Goal: Information Seeking & Learning: Learn about a topic

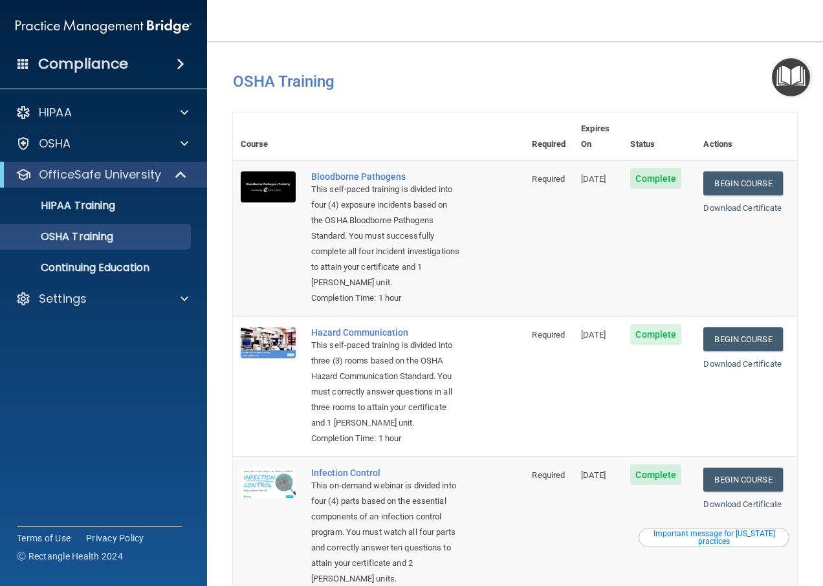
scroll to position [194, 0]
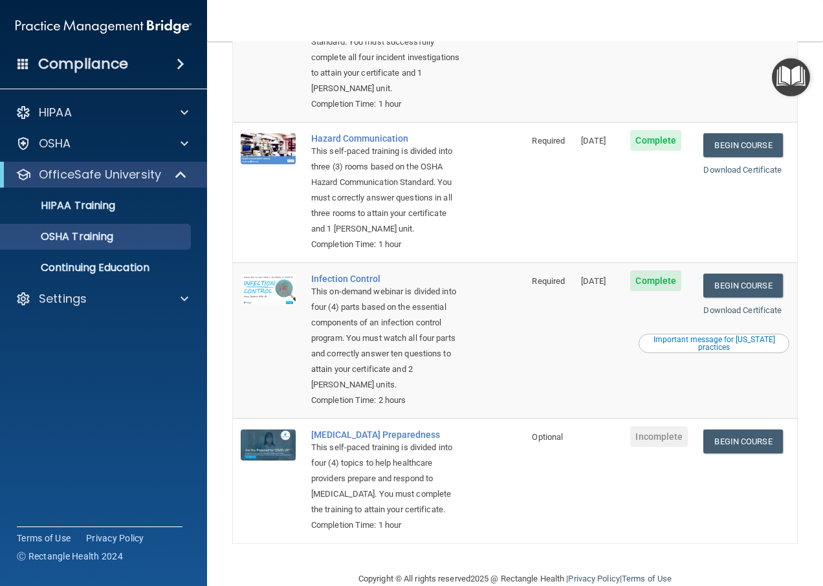
click at [502, 358] on td "Infection Control This on-demand webinar is divided into four (4) parts based o…" at bounding box center [414, 341] width 221 height 156
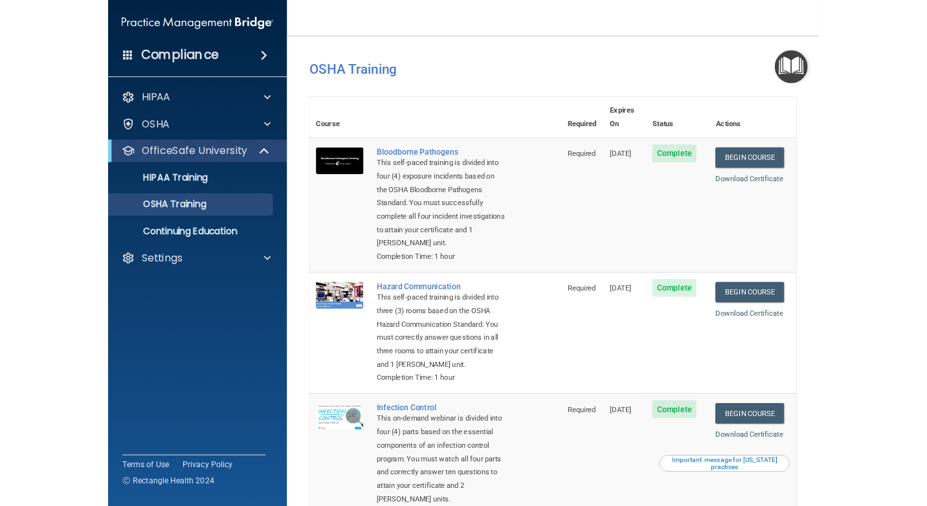
scroll to position [0, 0]
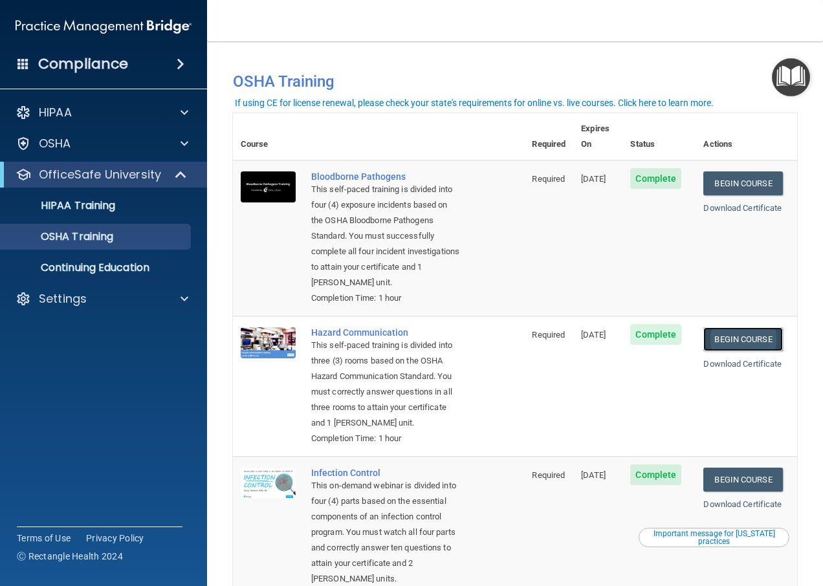
click at [717, 344] on link "Begin Course" at bounding box center [743, 340] width 79 height 24
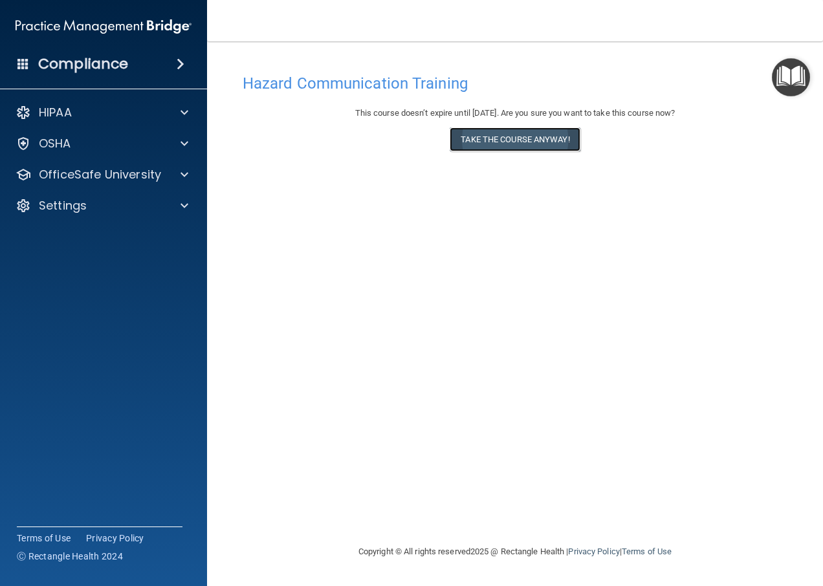
click at [513, 144] on button "Take the course anyway!" at bounding box center [515, 140] width 130 height 24
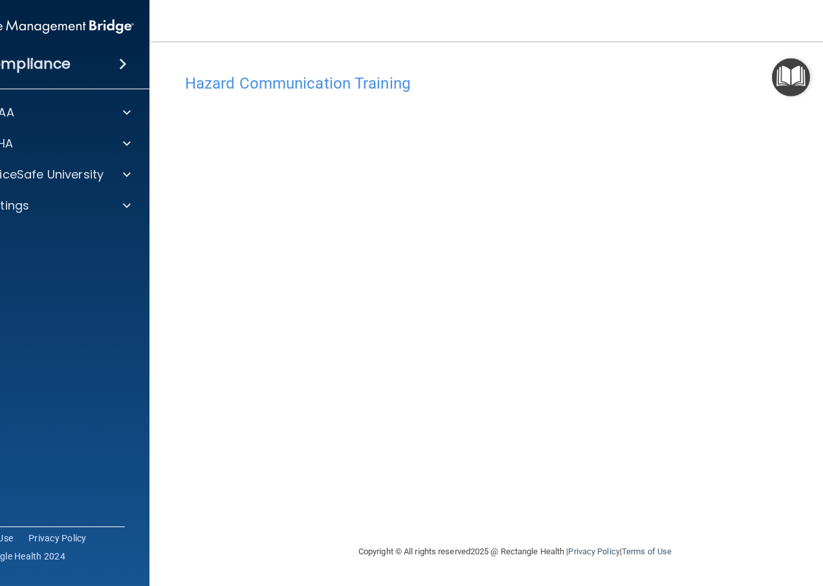
click at [758, 551] on footer "Copyright © All rights reserved 2025 @ Rectangle Health | Privacy Policy | Term…" at bounding box center [515, 552] width 680 height 42
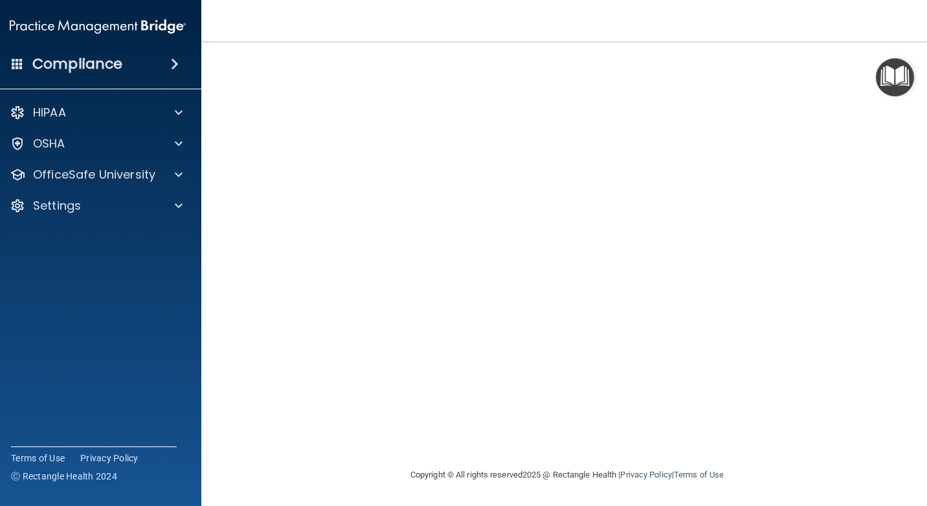
scroll to position [12, 0]
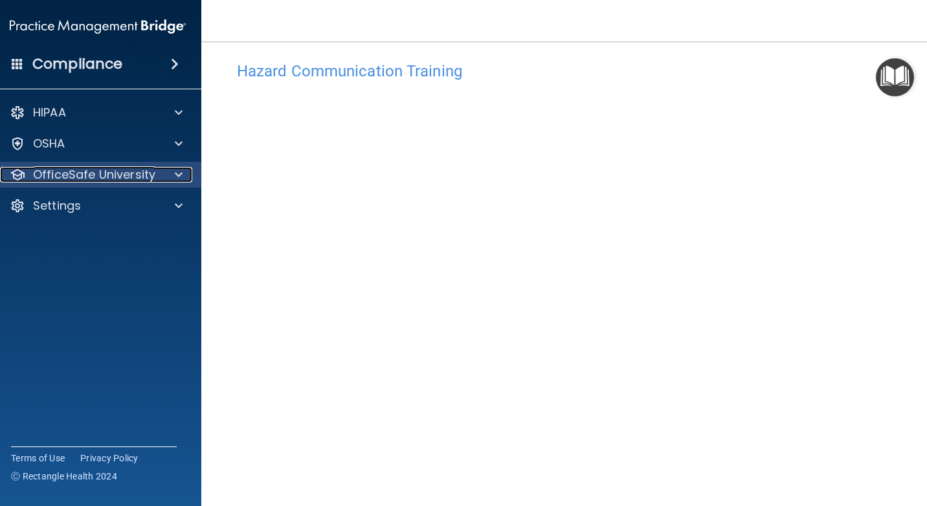
click at [135, 167] on p "OfficeSafe University" at bounding box center [94, 175] width 122 height 16
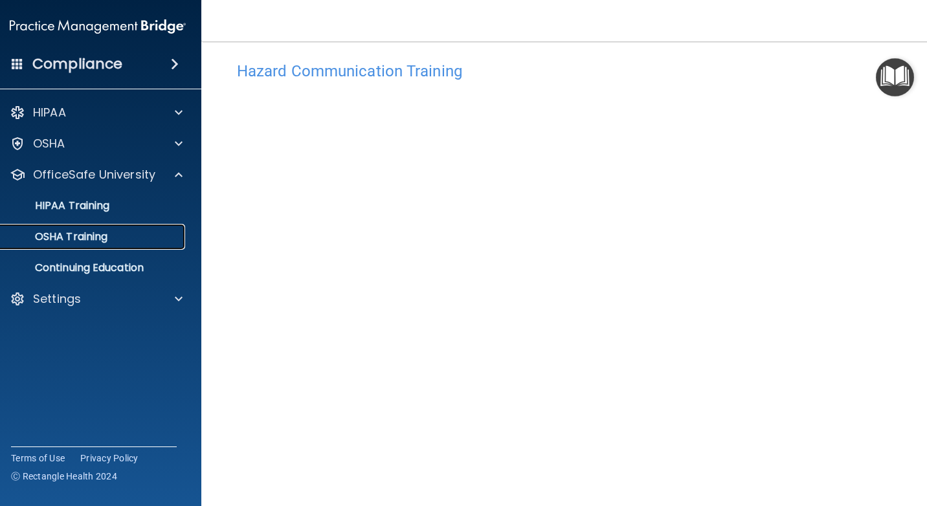
click at [84, 238] on p "OSHA Training" at bounding box center [55, 236] width 105 height 13
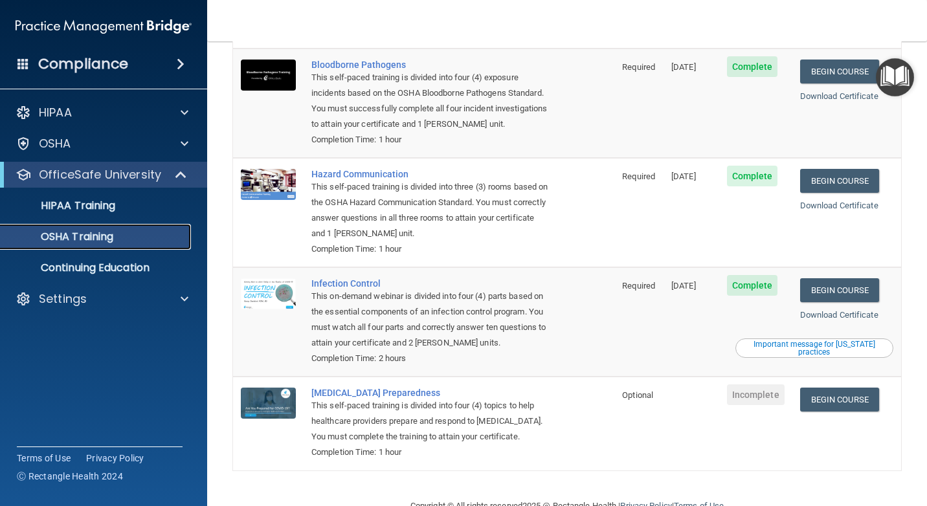
scroll to position [131, 0]
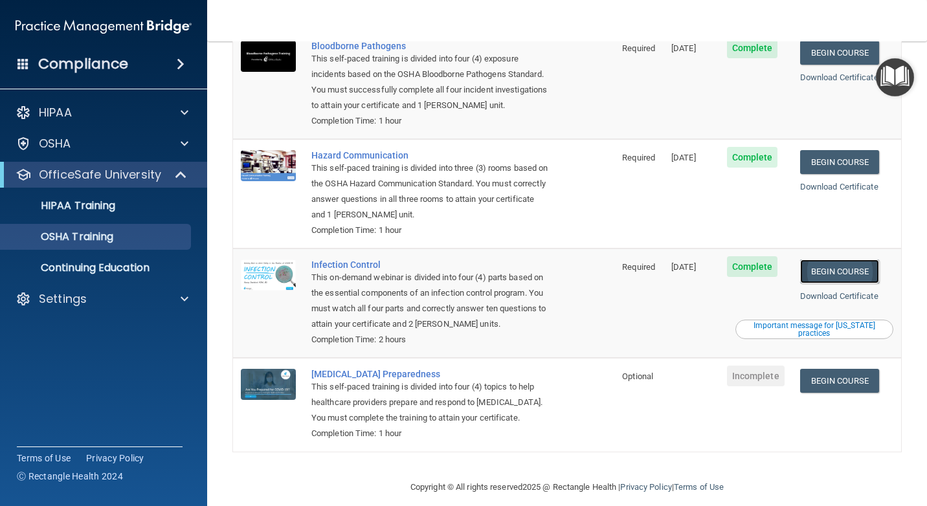
click at [823, 260] on link "Begin Course" at bounding box center [839, 272] width 79 height 24
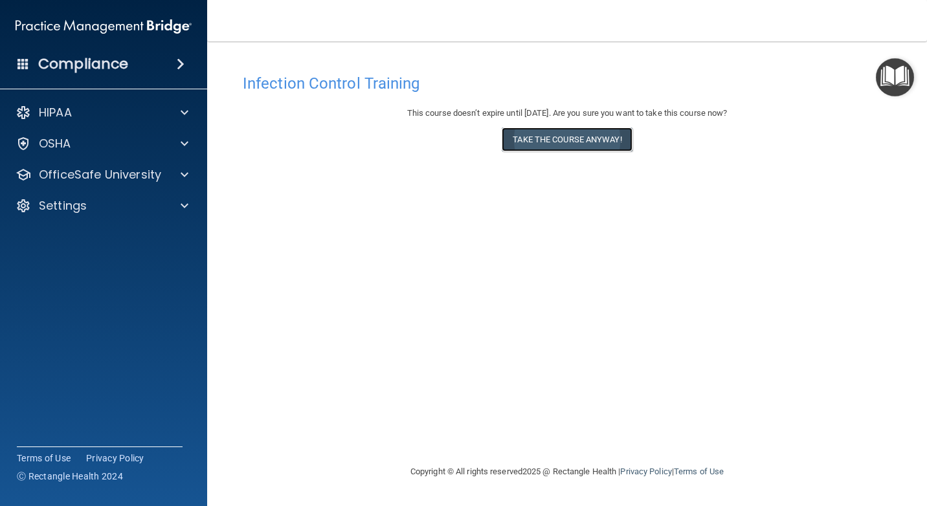
drag, startPoint x: 567, startPoint y: 141, endPoint x: 552, endPoint y: 141, distance: 14.9
click at [566, 140] on button "Take the course anyway!" at bounding box center [567, 140] width 130 height 24
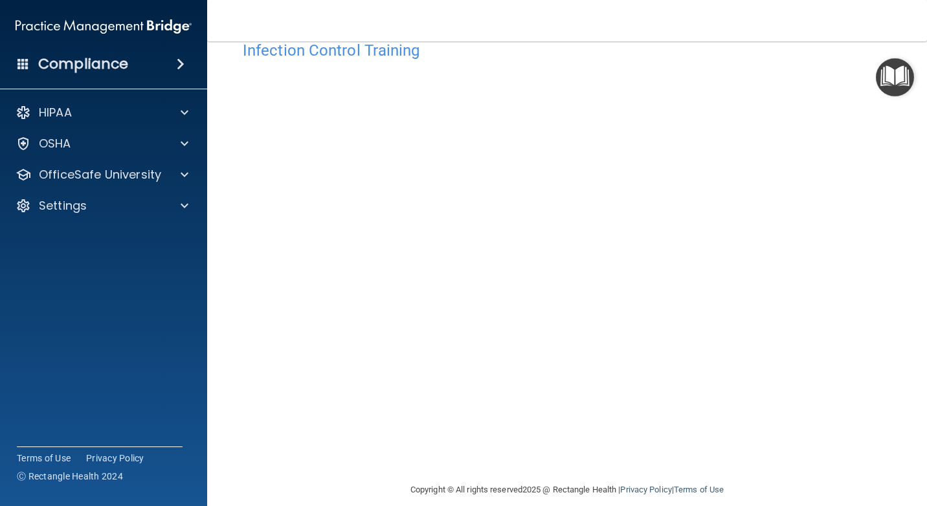
scroll to position [48, 0]
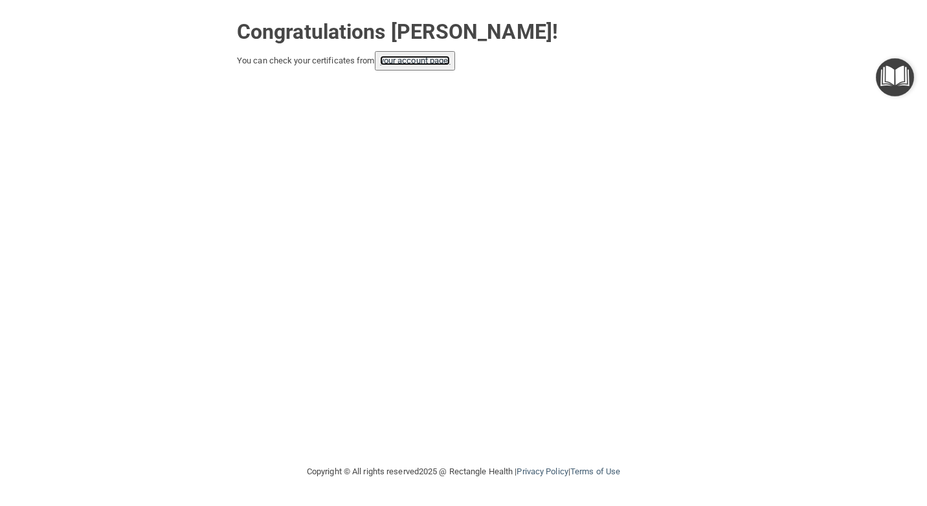
click at [384, 59] on link "your account page!" at bounding box center [415, 61] width 71 height 10
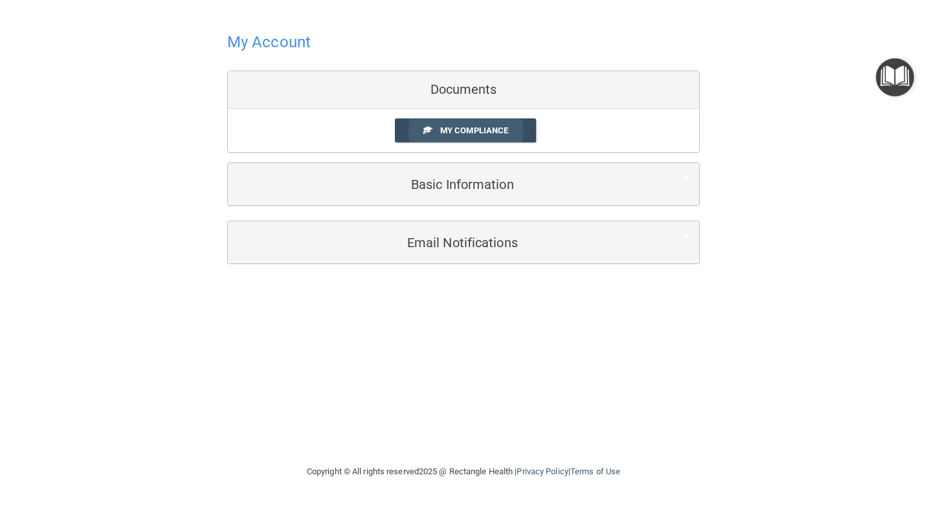
click at [496, 129] on span "My Compliance" at bounding box center [474, 131] width 68 height 10
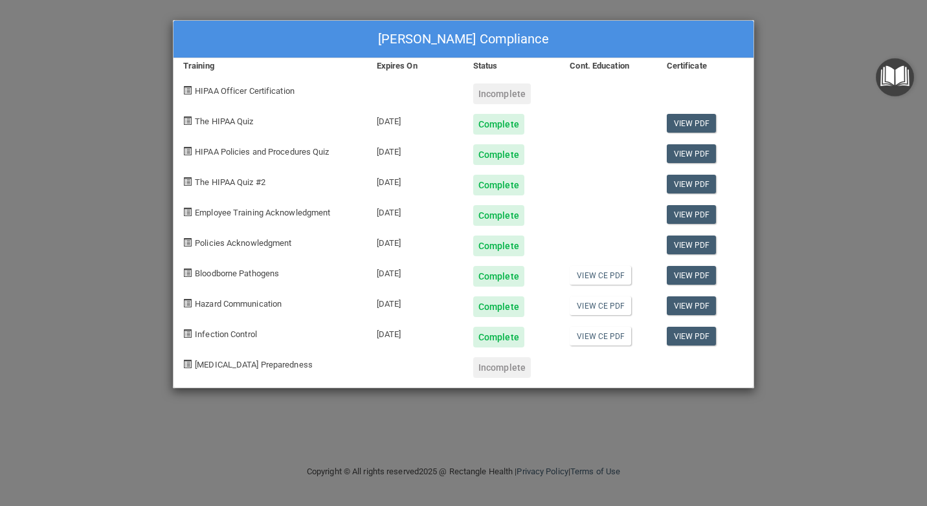
click at [820, 84] on div "[PERSON_NAME] Compliance Training Expires On Status Cont. Education Certificate…" at bounding box center [463, 253] width 927 height 506
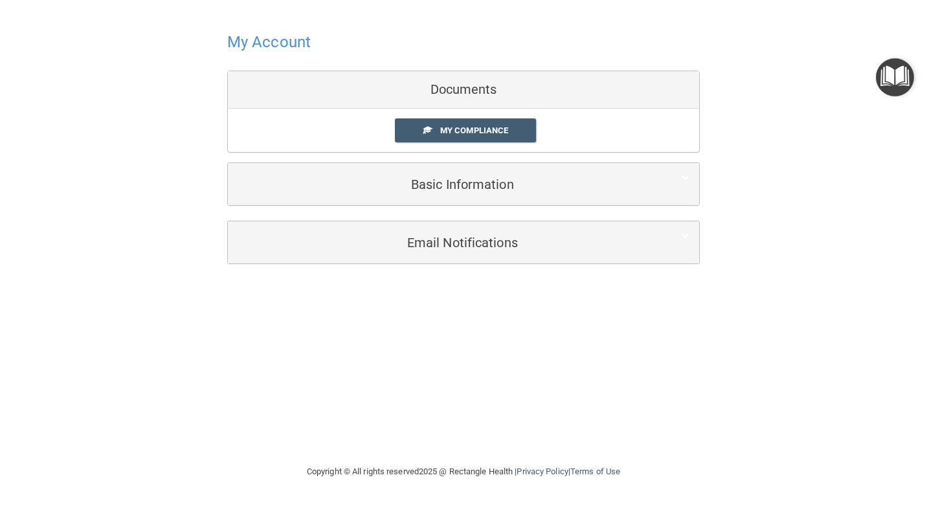
click at [458, 89] on div "Documents" at bounding box center [463, 90] width 471 height 38
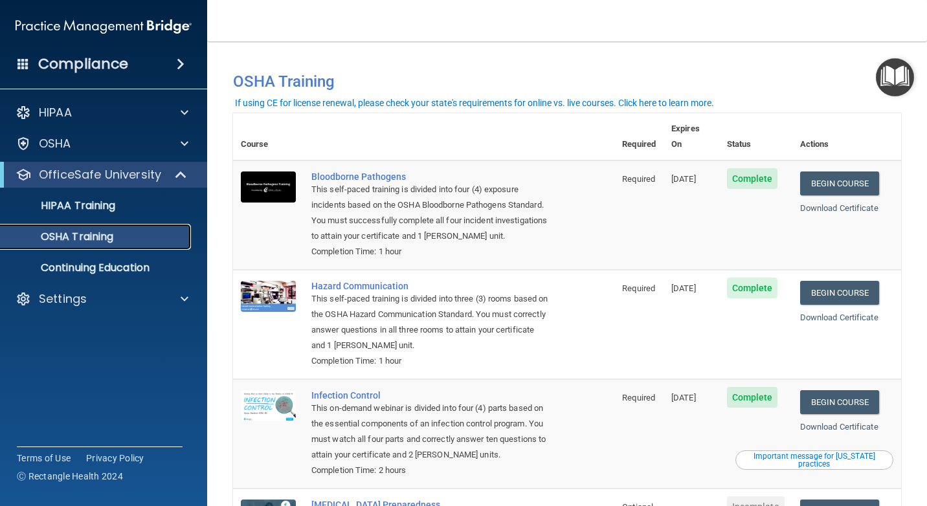
click at [102, 236] on p "OSHA Training" at bounding box center [60, 236] width 105 height 13
click at [84, 196] on link "HIPAA Training" at bounding box center [89, 206] width 204 height 26
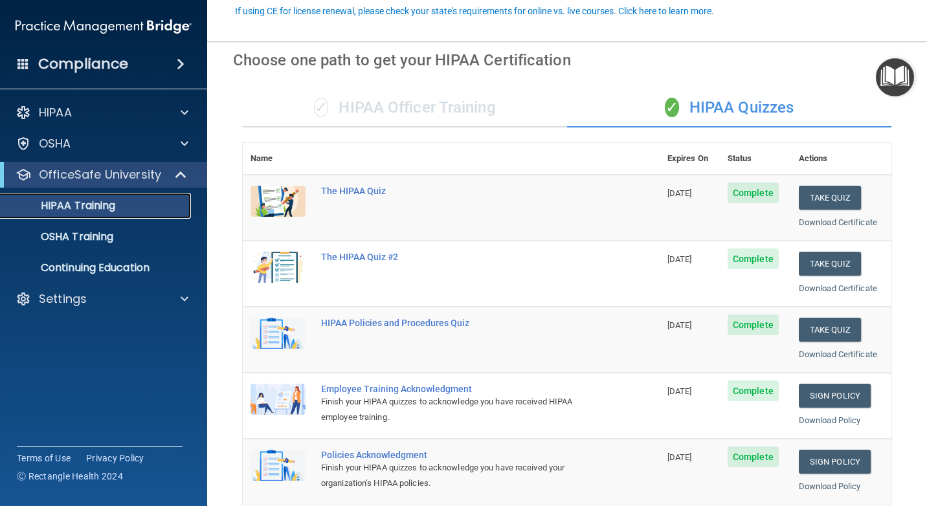
scroll to position [129, 0]
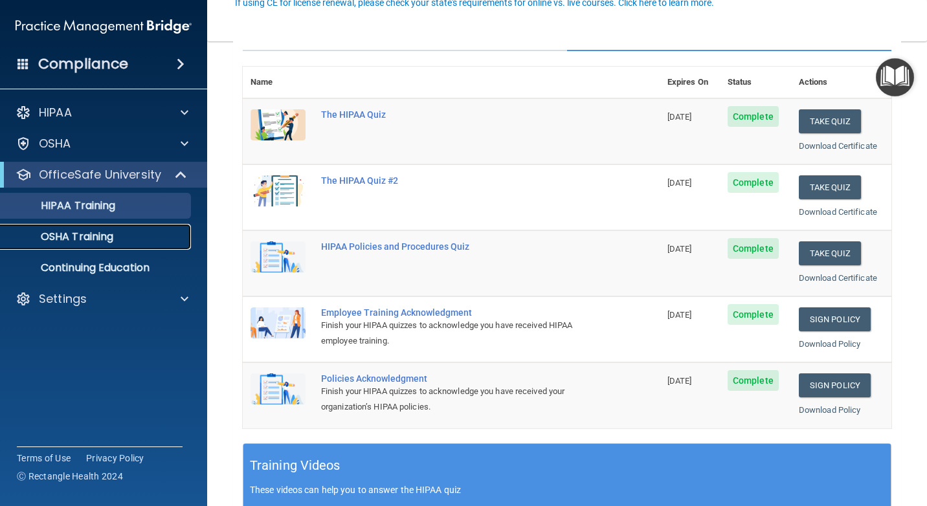
click at [81, 239] on p "OSHA Training" at bounding box center [60, 236] width 105 height 13
